Goal: Browse casually

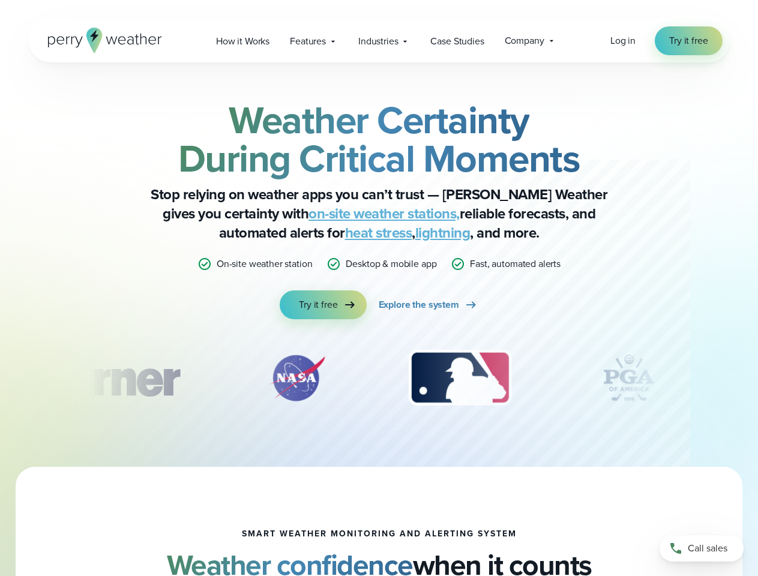
click at [379, 288] on div "Weather Certainty During Critical Moments Stop relying on weather apps you can’…" at bounding box center [379, 210] width 581 height 218
click at [379, 41] on span "Industries" at bounding box center [378, 41] width 40 height 14
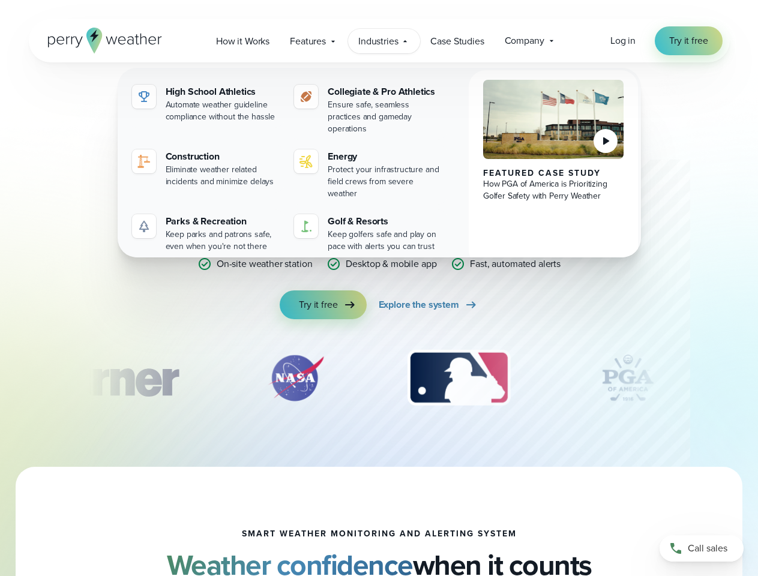
click at [379, 378] on div "slideshow" at bounding box center [379, 378] width 581 height 60
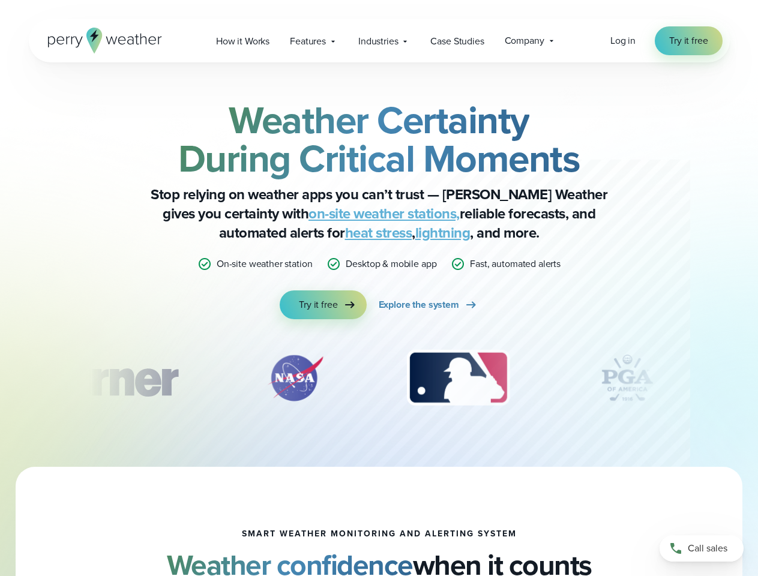
click at [0, 378] on div "Weather Certainty During Critical Moments Stop relying on weather apps you can’…" at bounding box center [379, 264] width 758 height 404
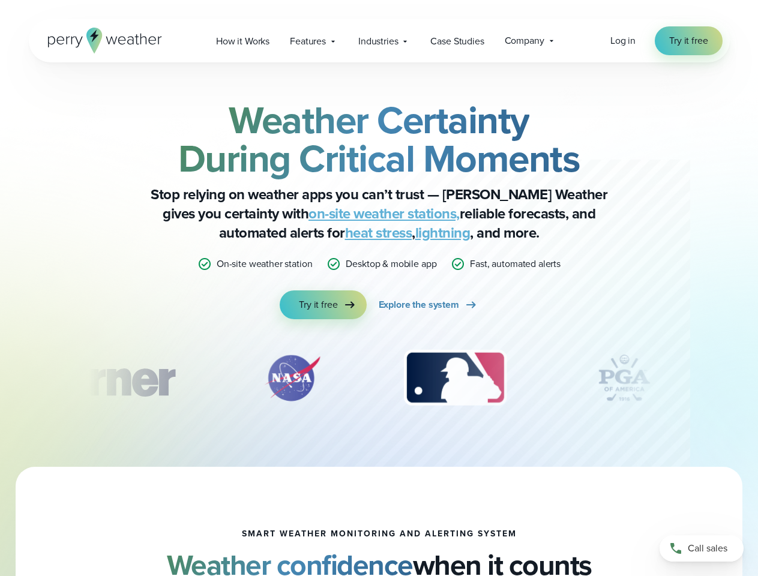
click at [0, 378] on div "Weather Certainty During Critical Moments Stop relying on weather apps you can’…" at bounding box center [379, 264] width 758 height 404
